Goal: Book appointment/travel/reservation

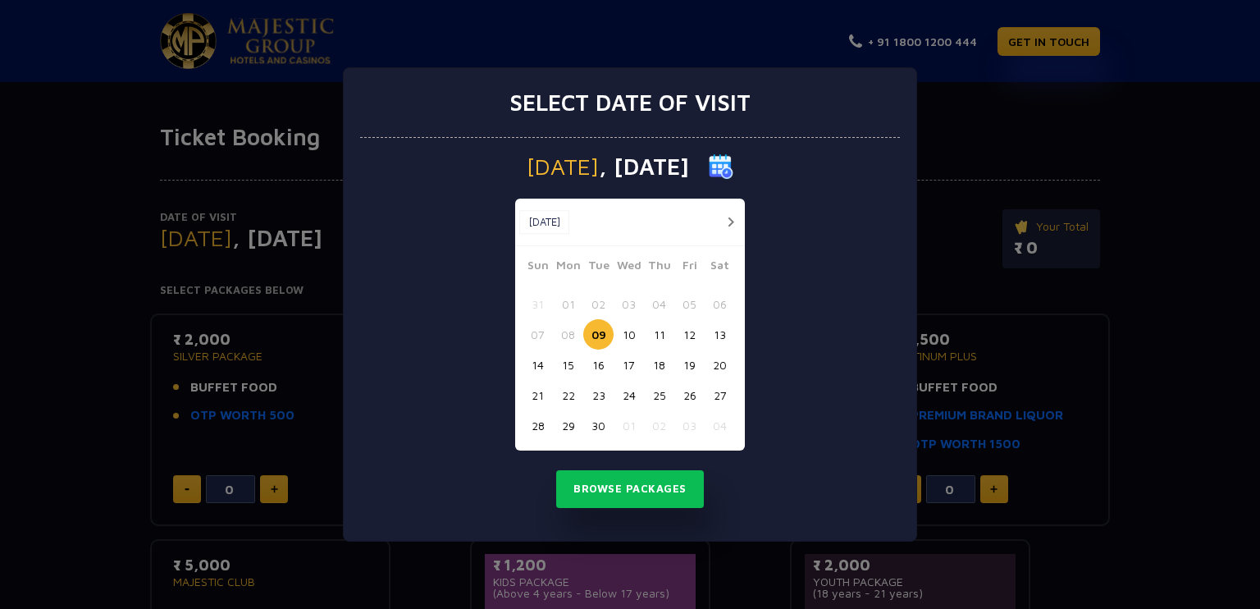
click at [597, 367] on button "16" at bounding box center [598, 364] width 30 height 30
click at [649, 491] on button "Browse Packages" at bounding box center [630, 489] width 148 height 38
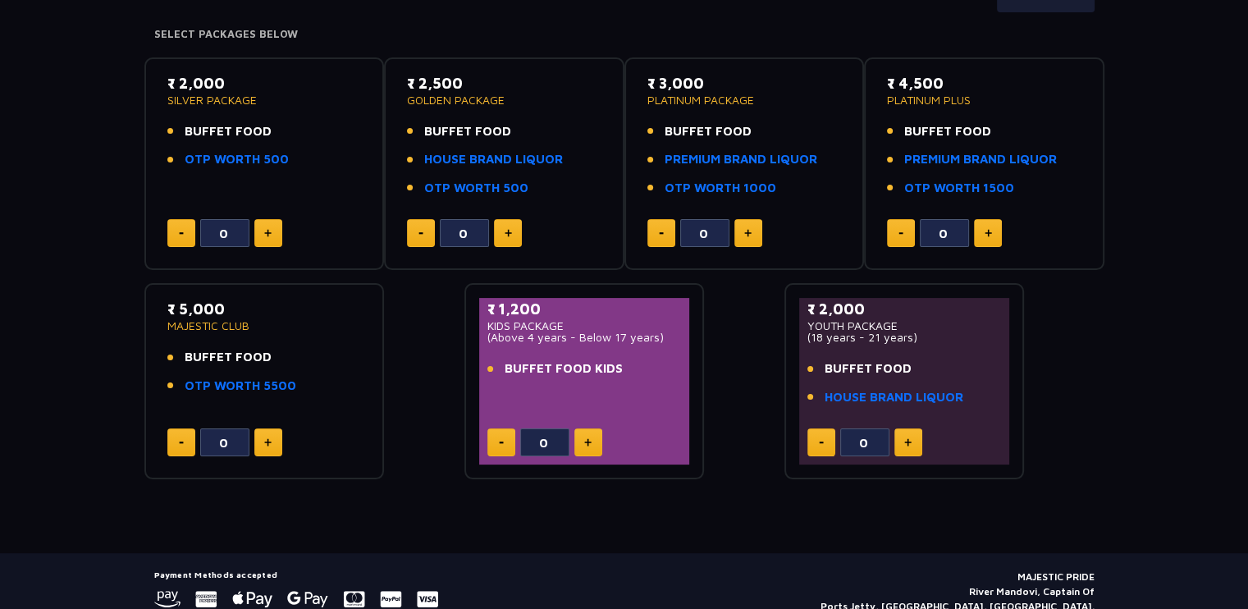
scroll to position [256, 0]
click at [913, 442] on button at bounding box center [908, 442] width 28 height 28
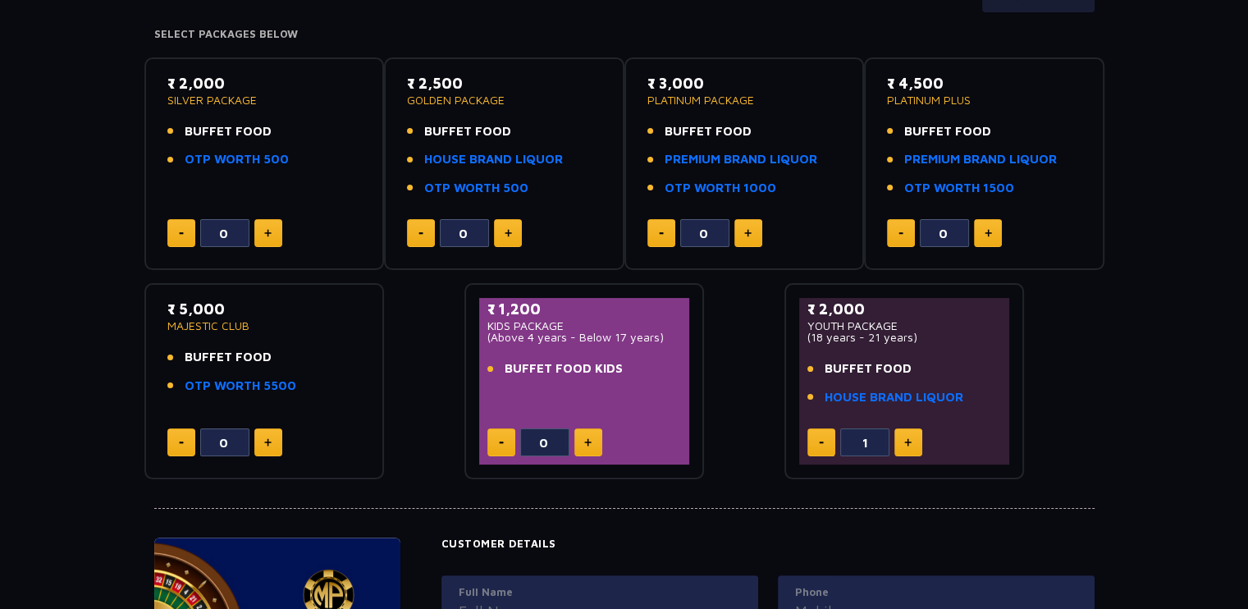
click at [913, 442] on button at bounding box center [908, 442] width 28 height 28
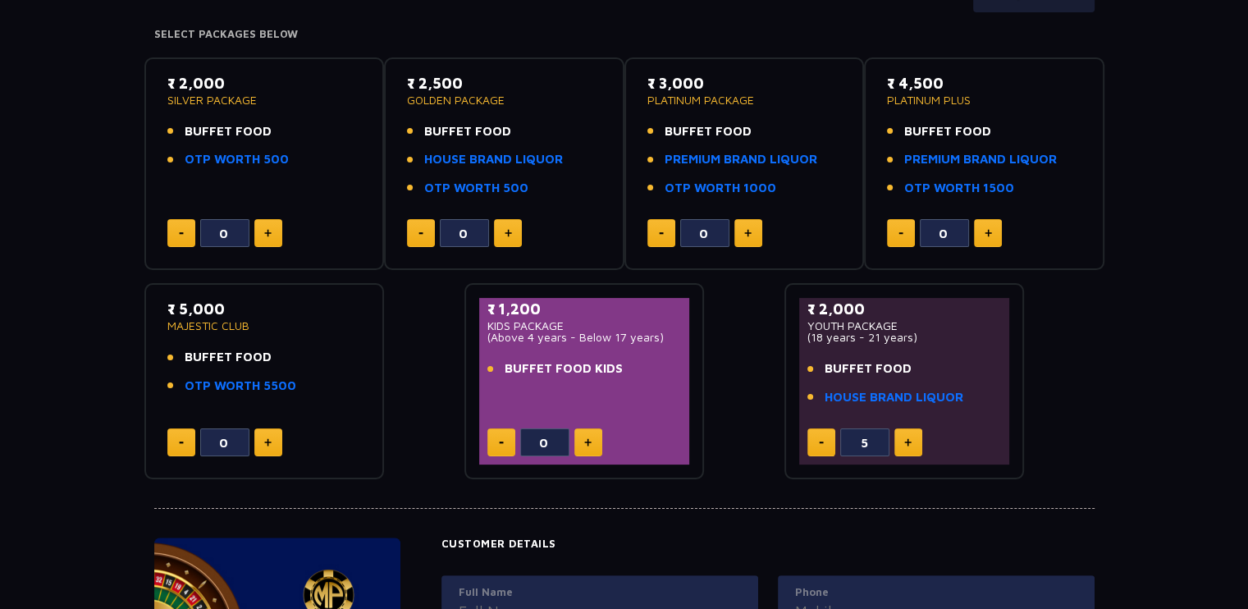
type input "6"
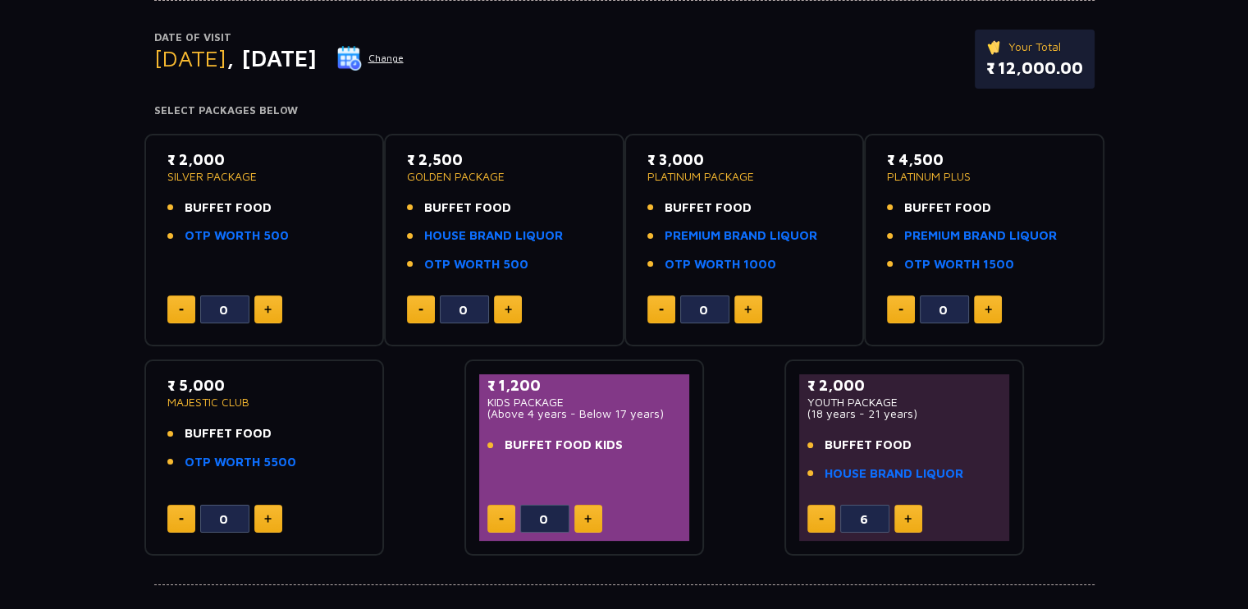
scroll to position [0, 0]
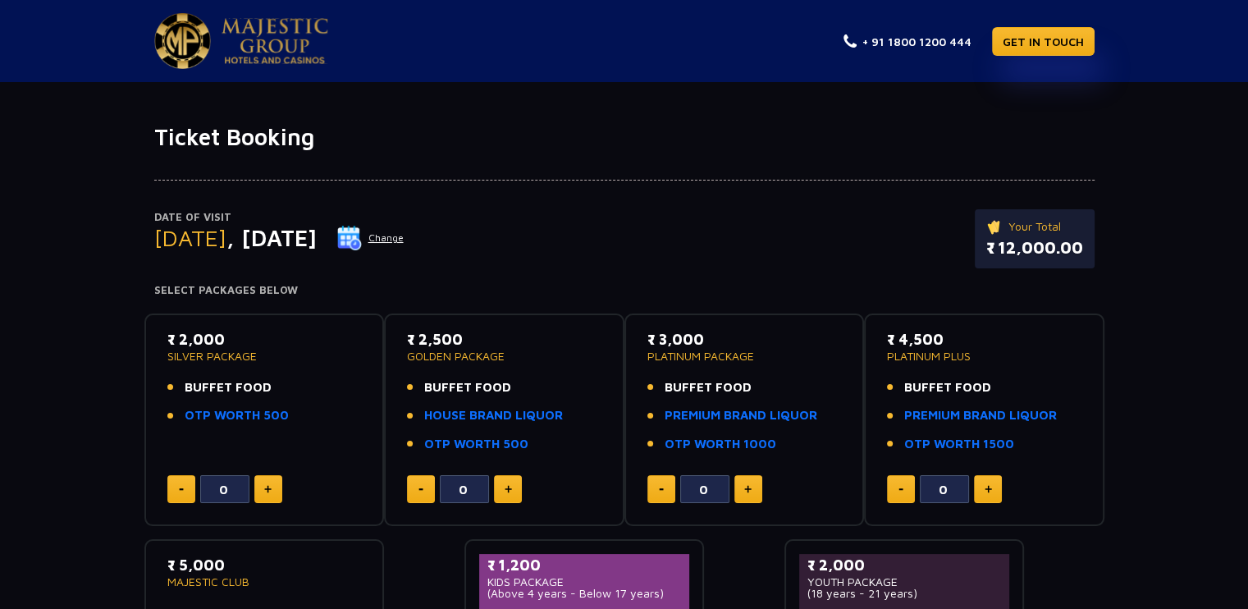
click at [404, 235] on button "Change" at bounding box center [370, 238] width 68 height 26
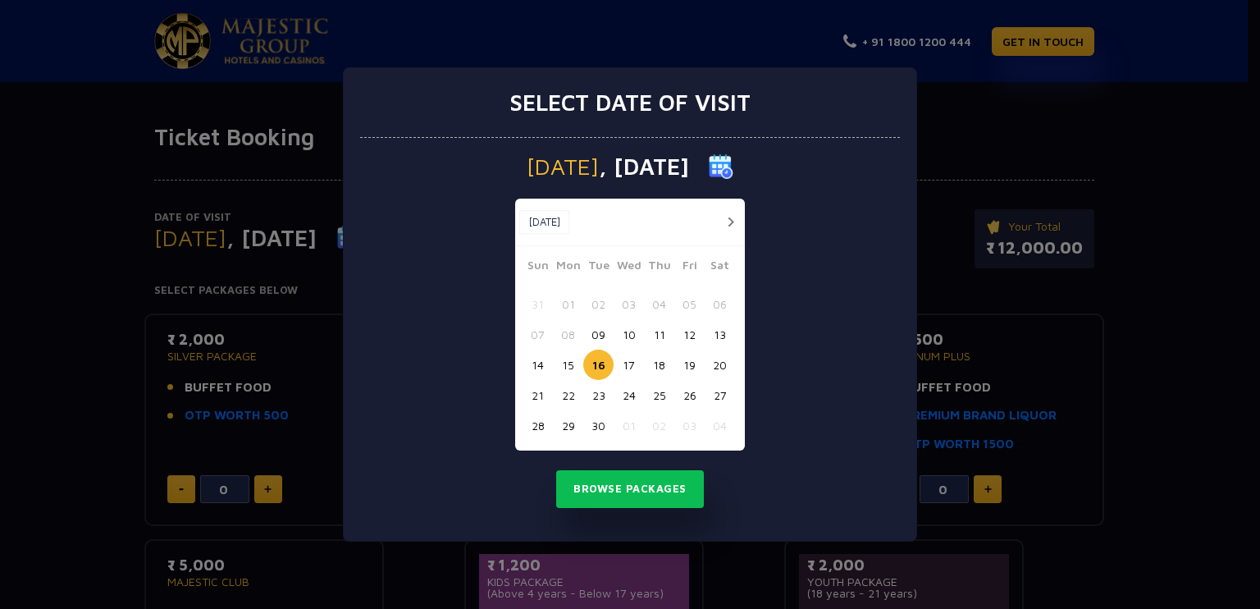
click at [595, 337] on button "09" at bounding box center [598, 334] width 30 height 30
click at [641, 478] on button "Browse Packages" at bounding box center [630, 489] width 148 height 38
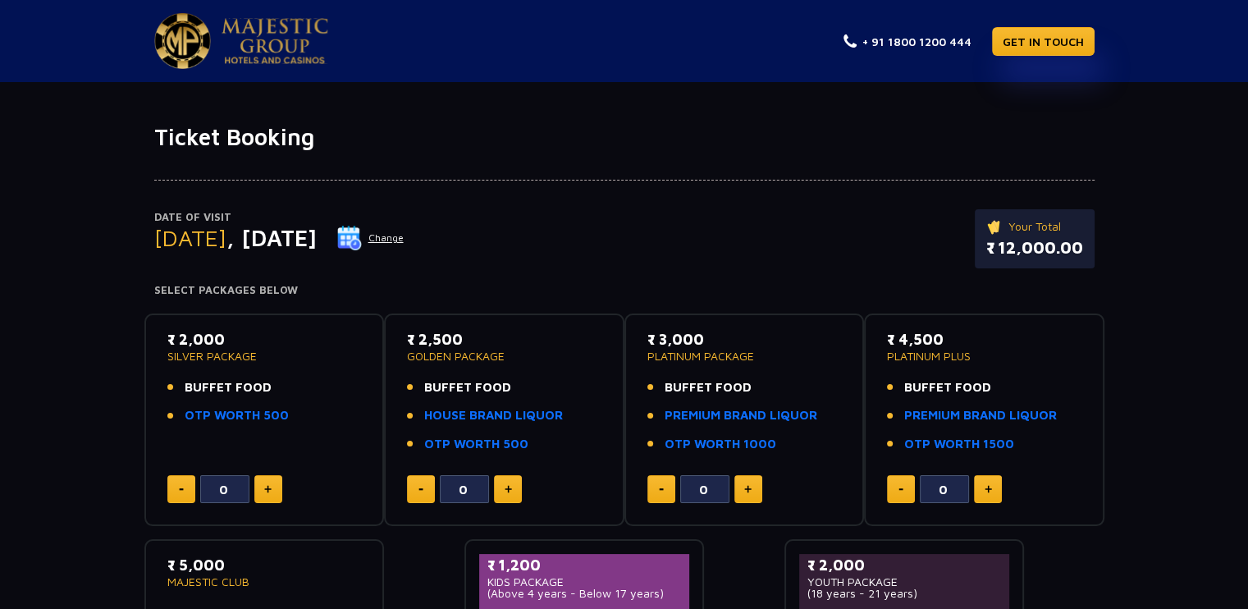
click at [274, 31] on img at bounding box center [274, 41] width 107 height 46
